Goal: Transaction & Acquisition: Purchase product/service

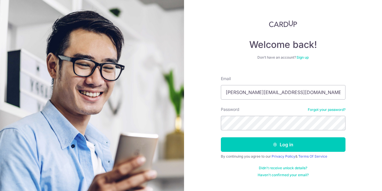
type input "monica_loh@crescendo.sg"
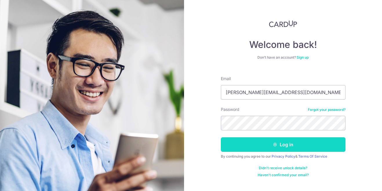
click at [302, 143] on button "Log in" at bounding box center [283, 144] width 125 height 14
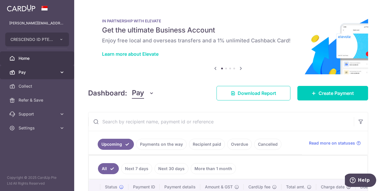
click at [65, 73] on icon at bounding box center [62, 72] width 6 height 6
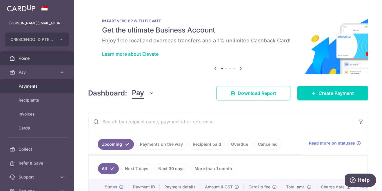
click at [32, 89] on link "Payments" at bounding box center [37, 86] width 74 height 14
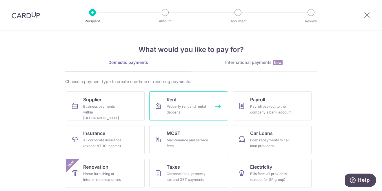
click at [189, 104] on div "Property rent and rental deposits" at bounding box center [188, 109] width 42 height 12
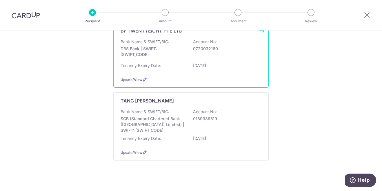
scroll to position [99, 0]
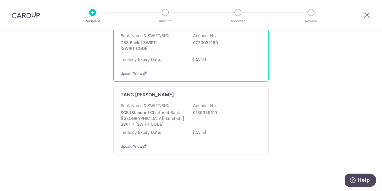
click at [218, 55] on div "Bank Name & SWIFT/BIC: DBS Bank | SWIFT: DBSSSGSGXXX Account No: 0720032160 Ten…" at bounding box center [191, 49] width 141 height 33
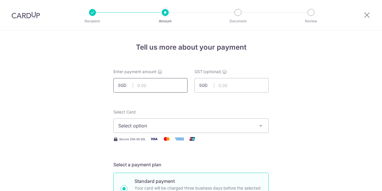
click at [157, 88] on input "text" at bounding box center [150, 85] width 74 height 14
type input "3,900.00"
click at [229, 85] on input "text" at bounding box center [232, 85] width 74 height 14
type input "351.00"
click at [251, 129] on span "Select option" at bounding box center [185, 125] width 135 height 7
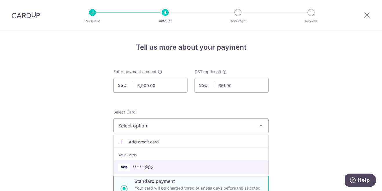
drag, startPoint x: 145, startPoint y: 167, endPoint x: 169, endPoint y: 156, distance: 26.5
click at [145, 167] on span "**** 1902" at bounding box center [142, 167] width 21 height 7
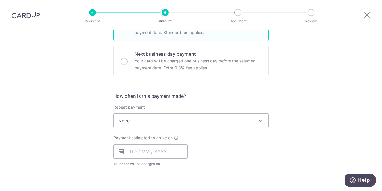
scroll to position [174, 0]
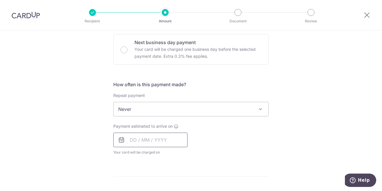
click at [170, 140] on input "text" at bounding box center [150, 139] width 74 height 14
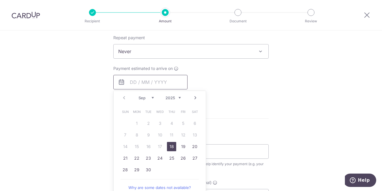
scroll to position [232, 0]
click at [170, 147] on link "18" at bounding box center [171, 145] width 9 height 9
type input "18/09/2025"
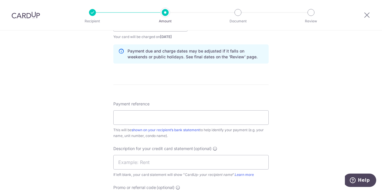
scroll to position [290, 0]
click at [210, 116] on input "Payment reference" at bounding box center [190, 117] width 155 height 14
type input "0452025"
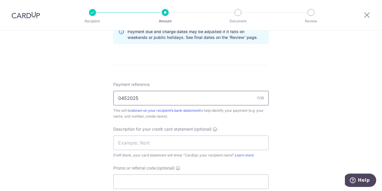
scroll to position [319, 0]
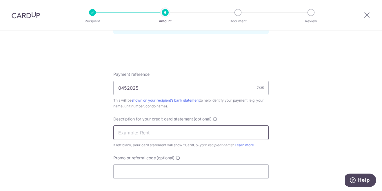
click at [186, 133] on input "text" at bounding box center [190, 132] width 155 height 14
type input "Office Rental"
click at [187, 172] on input "Promo or referral code (optional)" at bounding box center [190, 171] width 155 height 14
paste input "SAVERENT179"
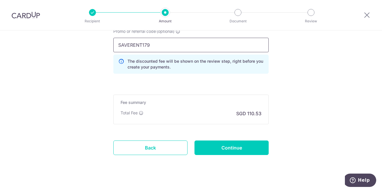
scroll to position [453, 0]
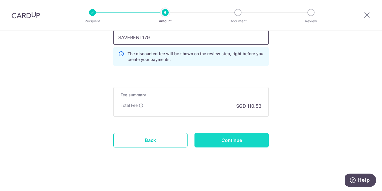
type input "SAVERENT179"
click at [241, 139] on input "Continue" at bounding box center [232, 140] width 74 height 14
type input "Create Schedule"
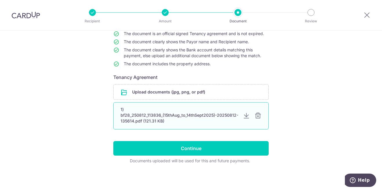
click at [256, 118] on div at bounding box center [258, 115] width 7 height 7
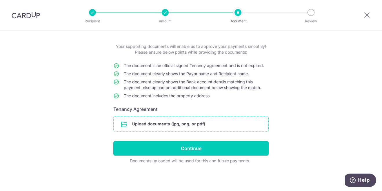
click at [184, 126] on input "file" at bounding box center [191, 123] width 155 height 15
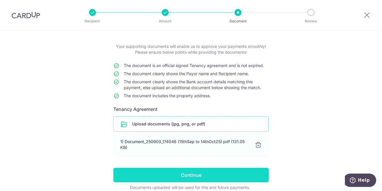
click at [197, 173] on input "Continue" at bounding box center [190, 175] width 155 height 14
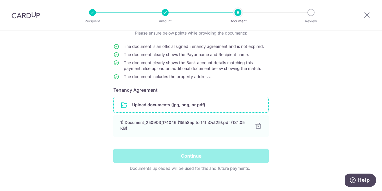
scroll to position [52, 0]
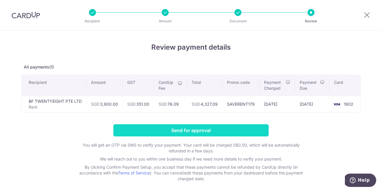
click at [201, 131] on input "Send for approval" at bounding box center [190, 130] width 155 height 12
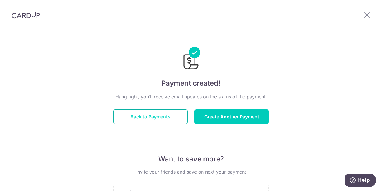
click at [141, 119] on button "Back to Payments" at bounding box center [150, 116] width 74 height 14
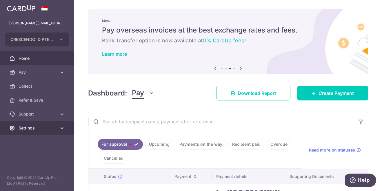
click at [65, 128] on link "Settings" at bounding box center [37, 128] width 74 height 14
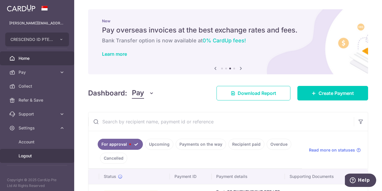
click at [34, 154] on span "Logout" at bounding box center [38, 156] width 38 height 6
